Goal: Task Accomplishment & Management: Manage account settings

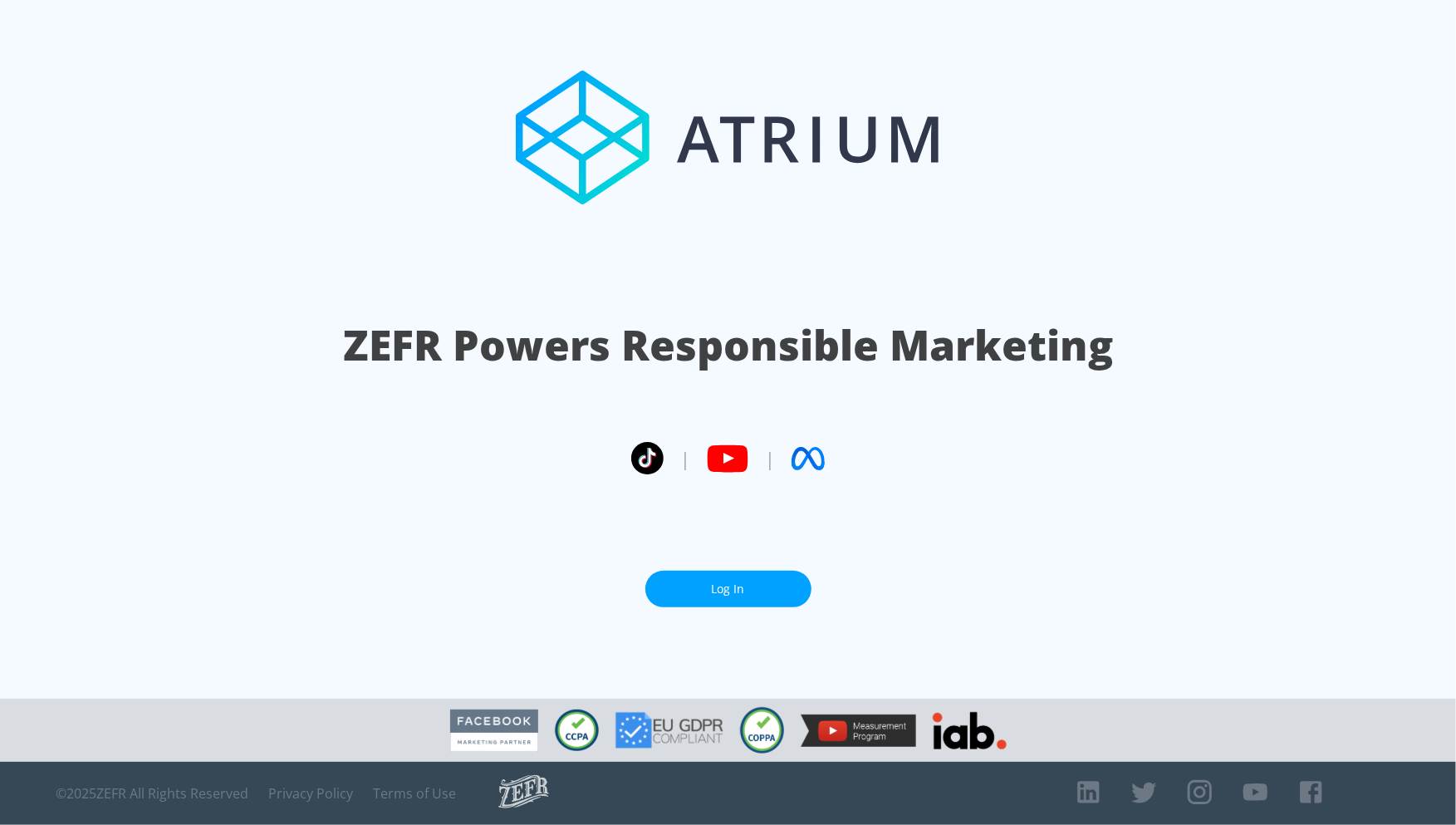
click at [763, 593] on link "Log In" at bounding box center [728, 589] width 166 height 38
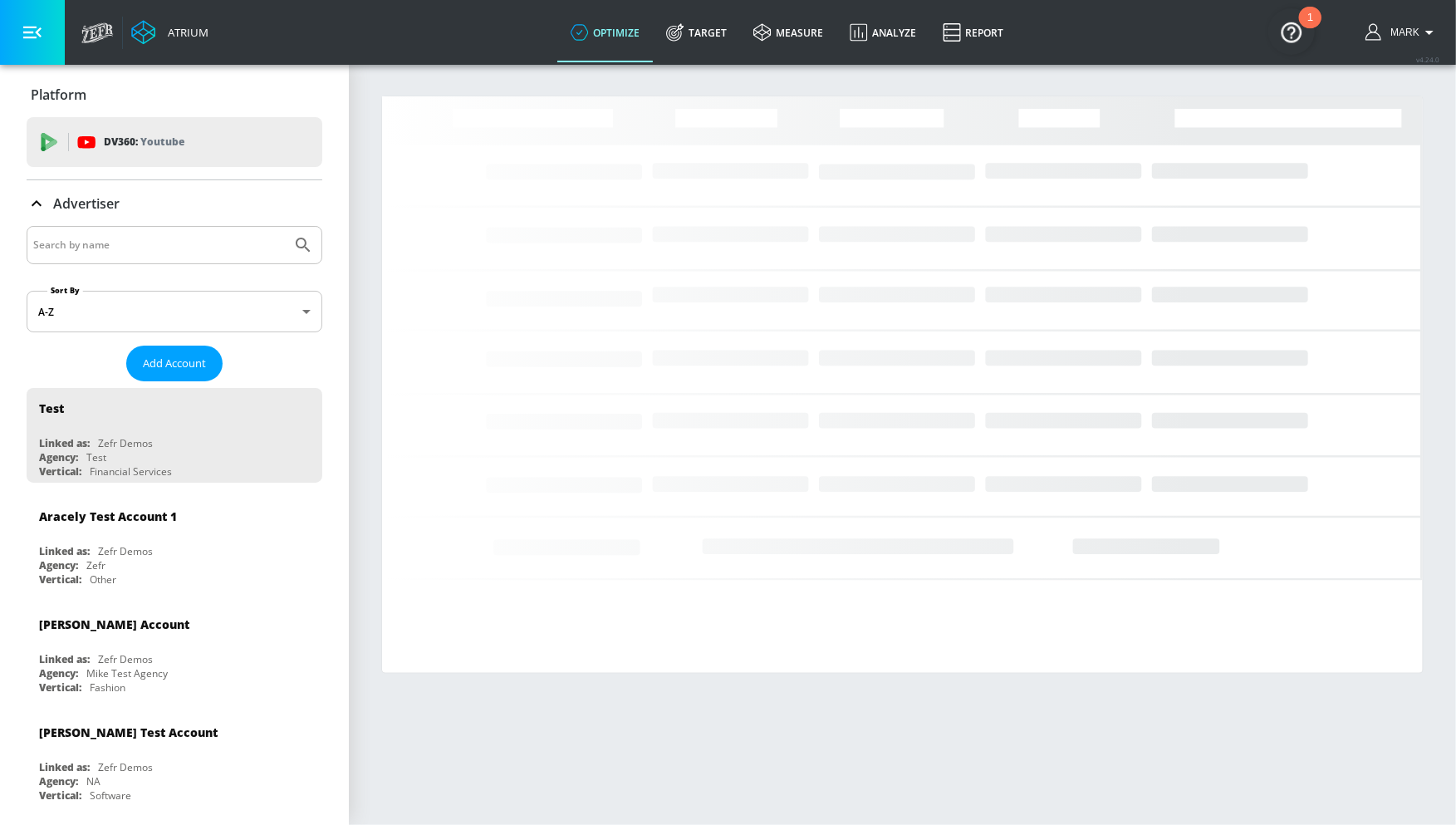
click at [162, 250] on input "Search by name" at bounding box center [159, 245] width 252 height 21
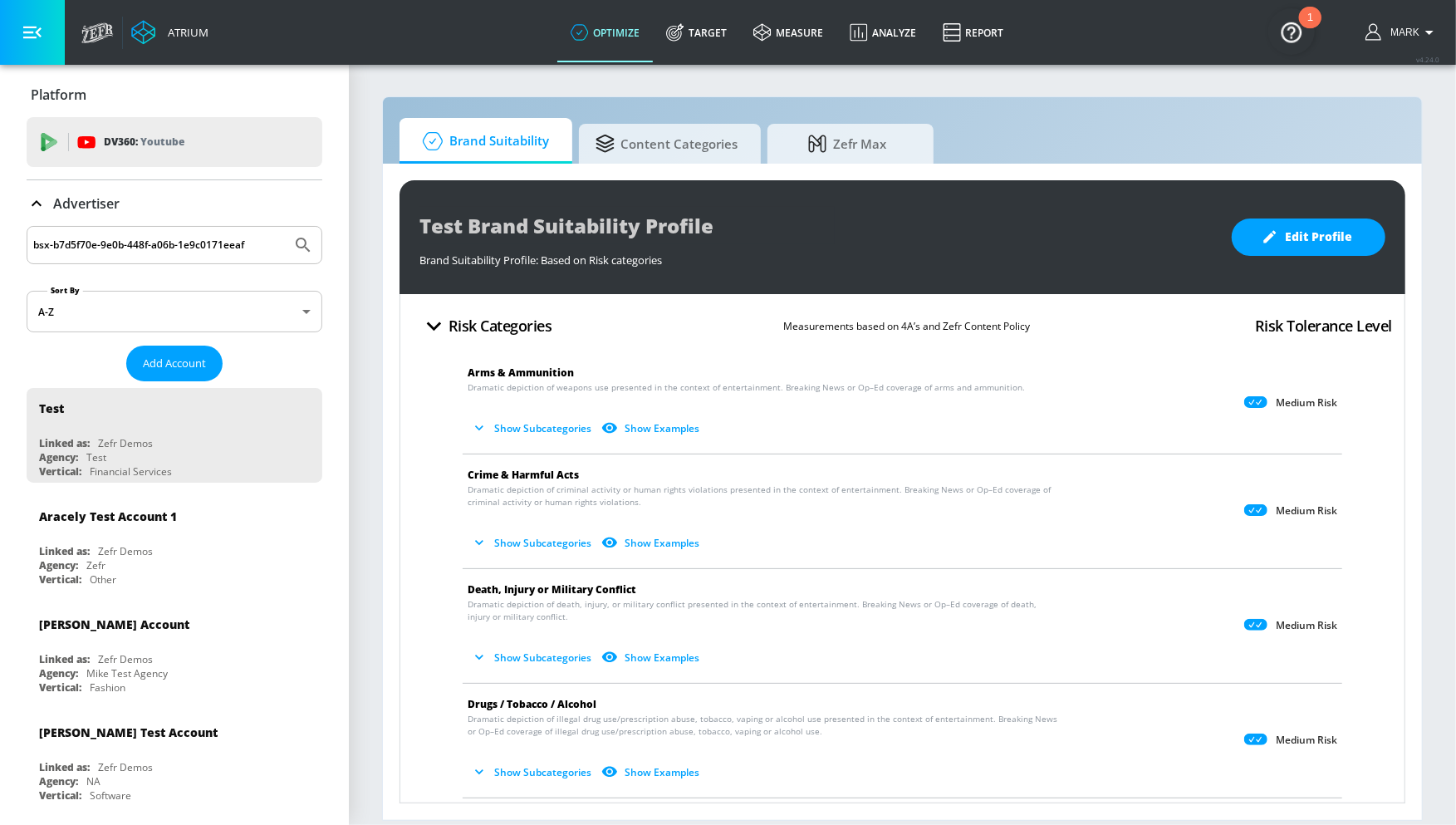
paste input "Disney Studios_NA_CA_Snap"
click at [285, 227] on button "Submit Search" at bounding box center [303, 245] width 37 height 37
drag, startPoint x: 182, startPoint y: 242, endPoint x: 162, endPoint y: 142, distance: 102.0
click at [285, 227] on button "Submit Search" at bounding box center [303, 245] width 37 height 37
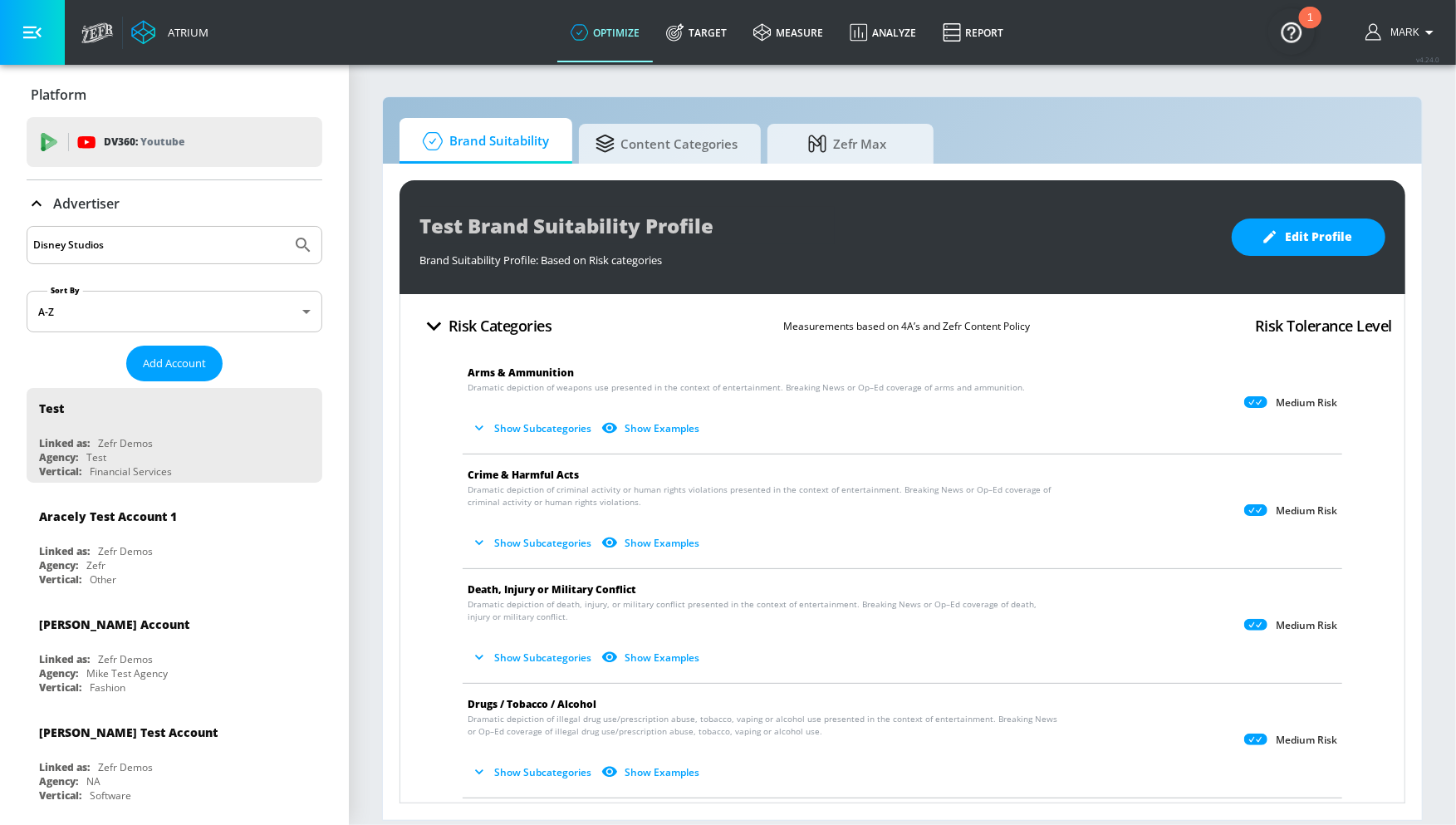
click at [136, 253] on input "Disney Studios" at bounding box center [159, 245] width 252 height 21
click at [90, 246] on input "Disney Studios" at bounding box center [159, 245] width 252 height 21
click at [285, 227] on button "Submit Search" at bounding box center [303, 245] width 37 height 37
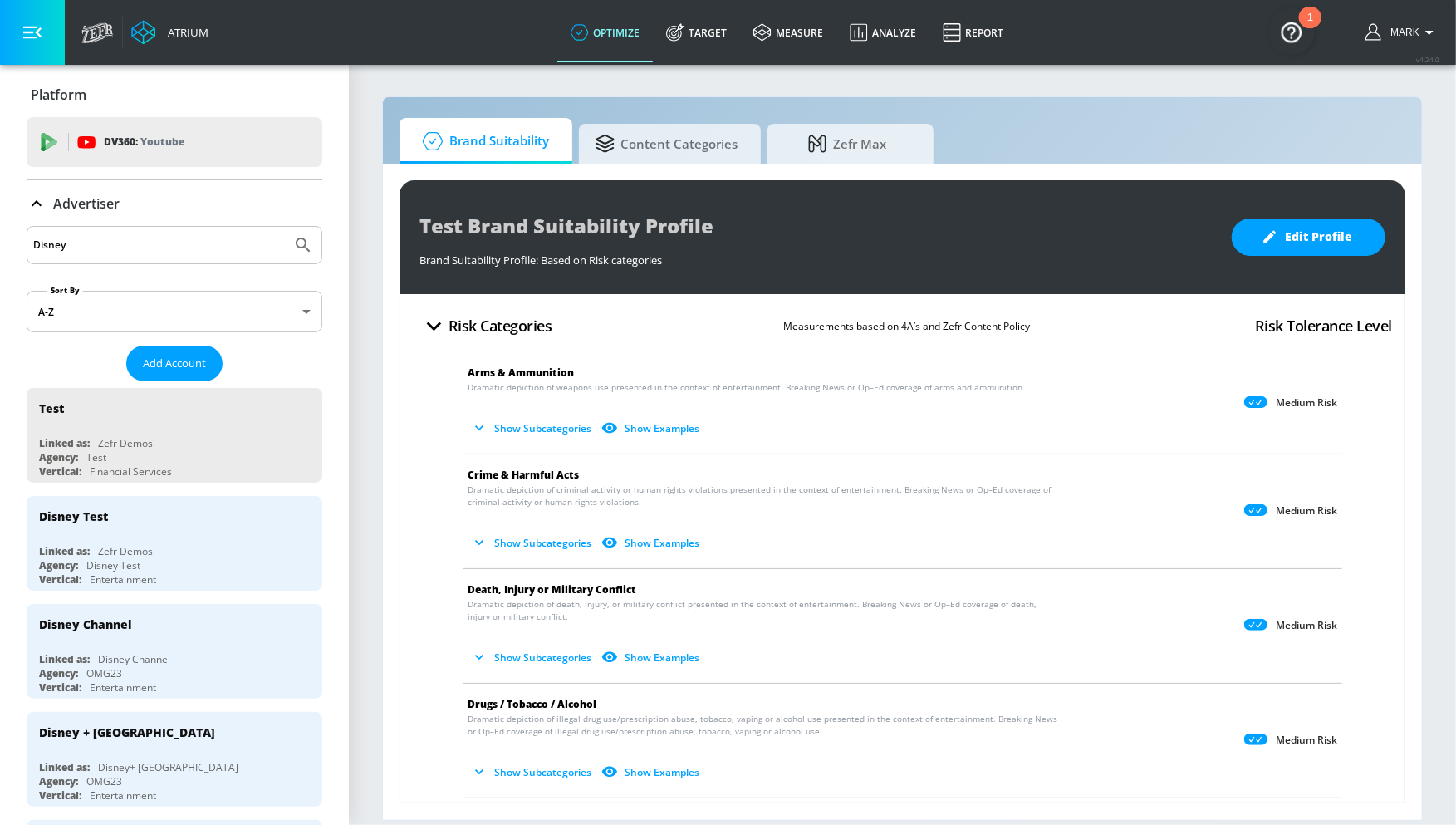
click at [119, 240] on input "Disney" at bounding box center [159, 245] width 252 height 21
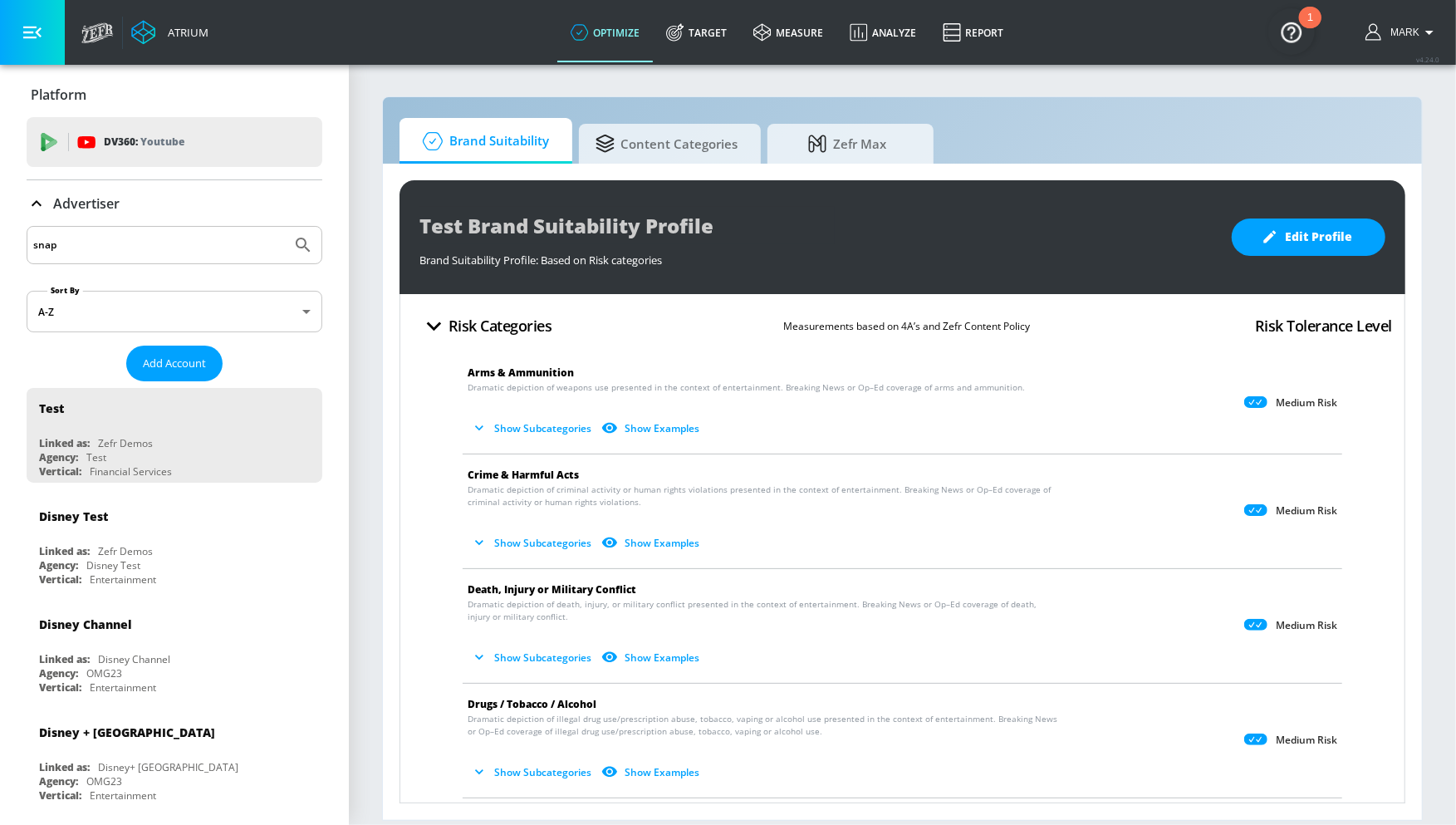
click at [285, 227] on button "Submit Search" at bounding box center [303, 245] width 37 height 37
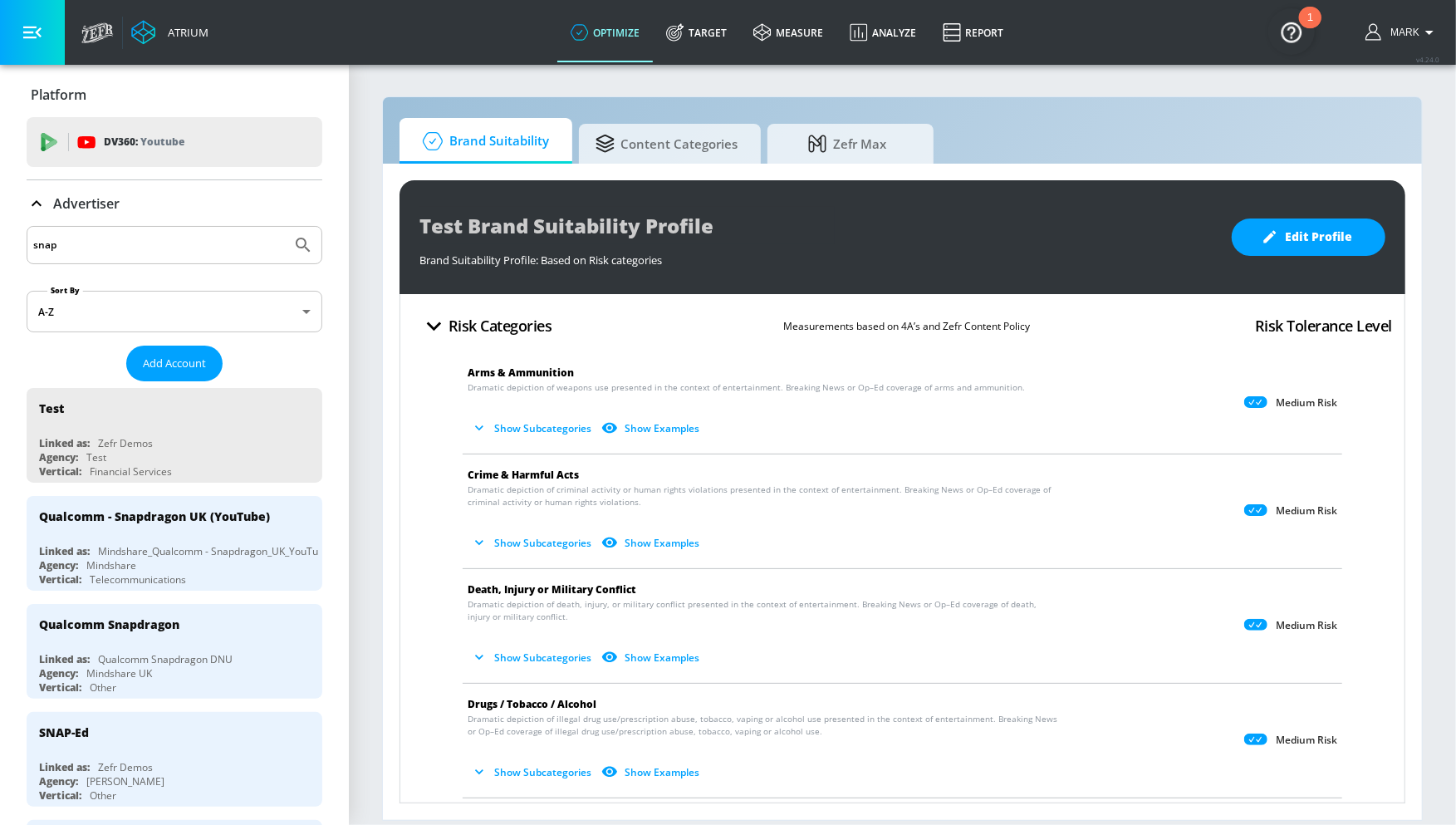
drag, startPoint x: 76, startPoint y: 247, endPoint x: 26, endPoint y: 194, distance: 72.9
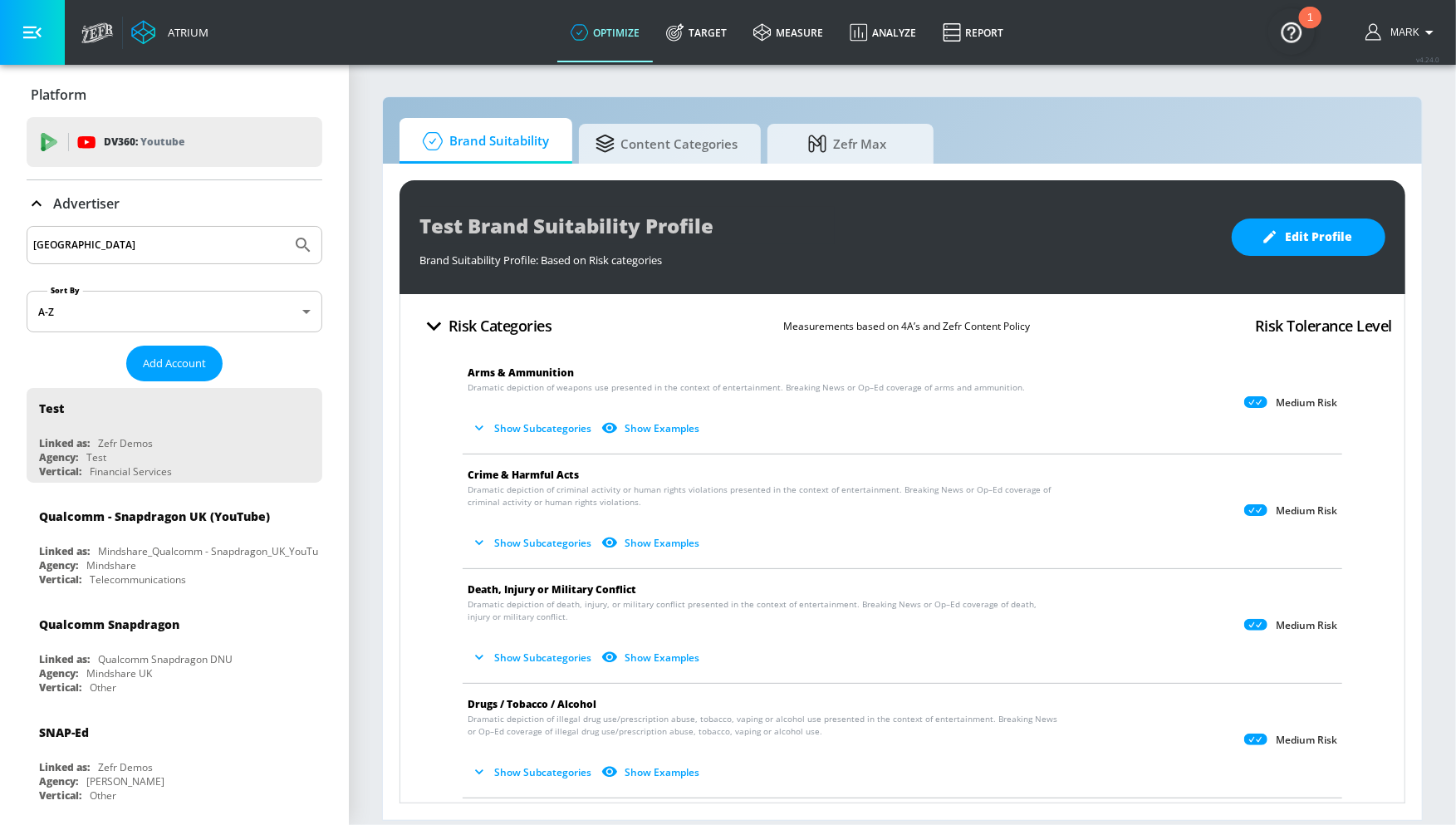
click at [285, 227] on button "Submit Search" at bounding box center [303, 245] width 37 height 37
click at [182, 237] on input "[GEOGRAPHIC_DATA]" at bounding box center [159, 245] width 252 height 21
click at [181, 242] on input "[GEOGRAPHIC_DATA]" at bounding box center [159, 245] width 252 height 21
type input "disney"
click at [285, 227] on button "Submit Search" at bounding box center [303, 245] width 37 height 37
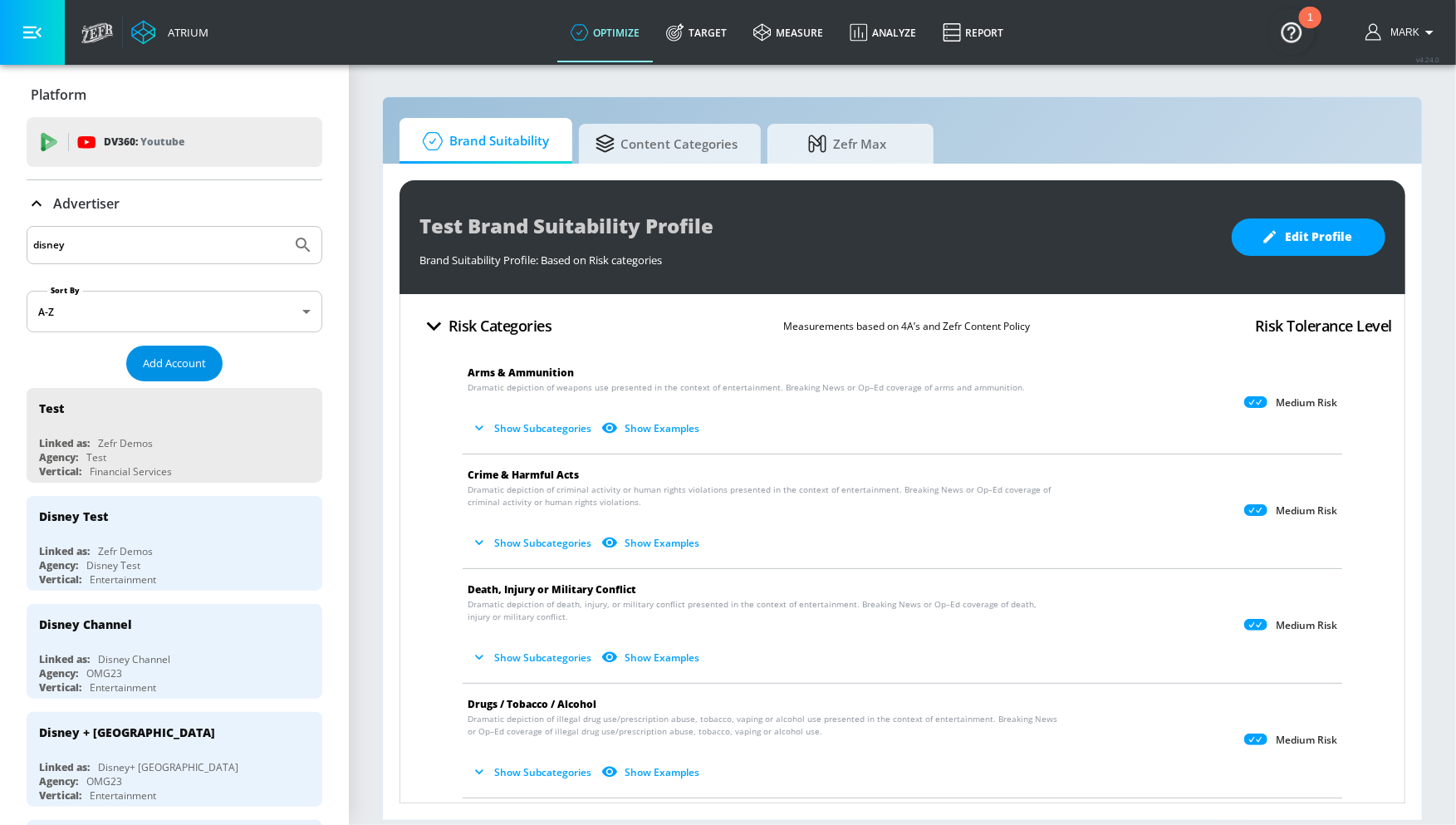
click at [188, 360] on span "Add Account" at bounding box center [174, 364] width 63 height 19
